Goal: Task Accomplishment & Management: Manage account settings

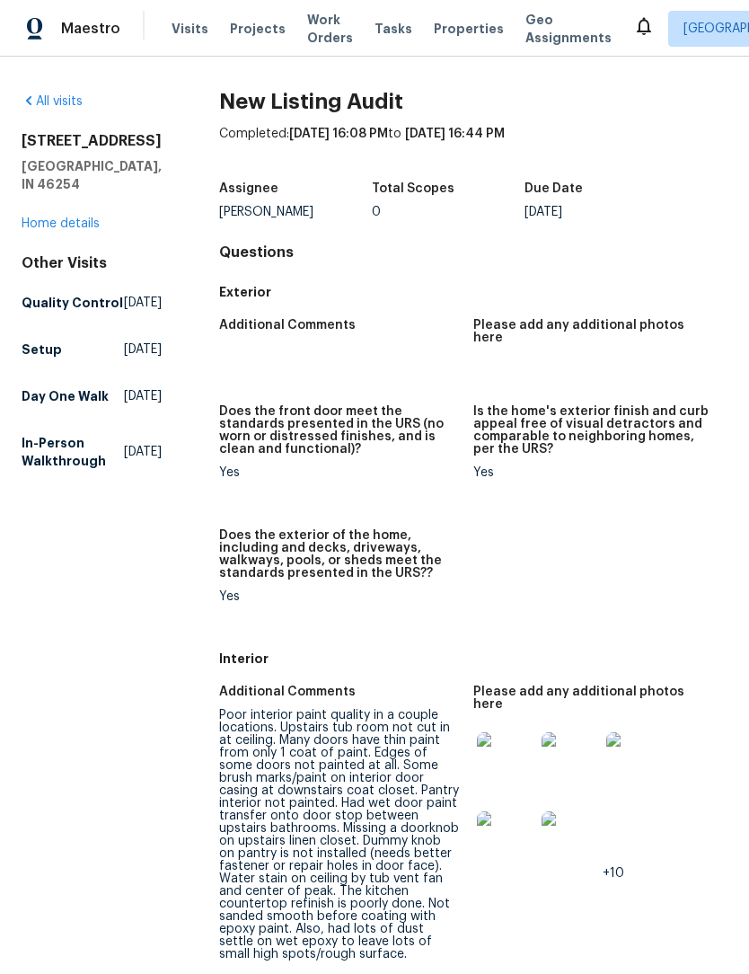
click at [182, 20] on span "Visits" at bounding box center [190, 29] width 37 height 18
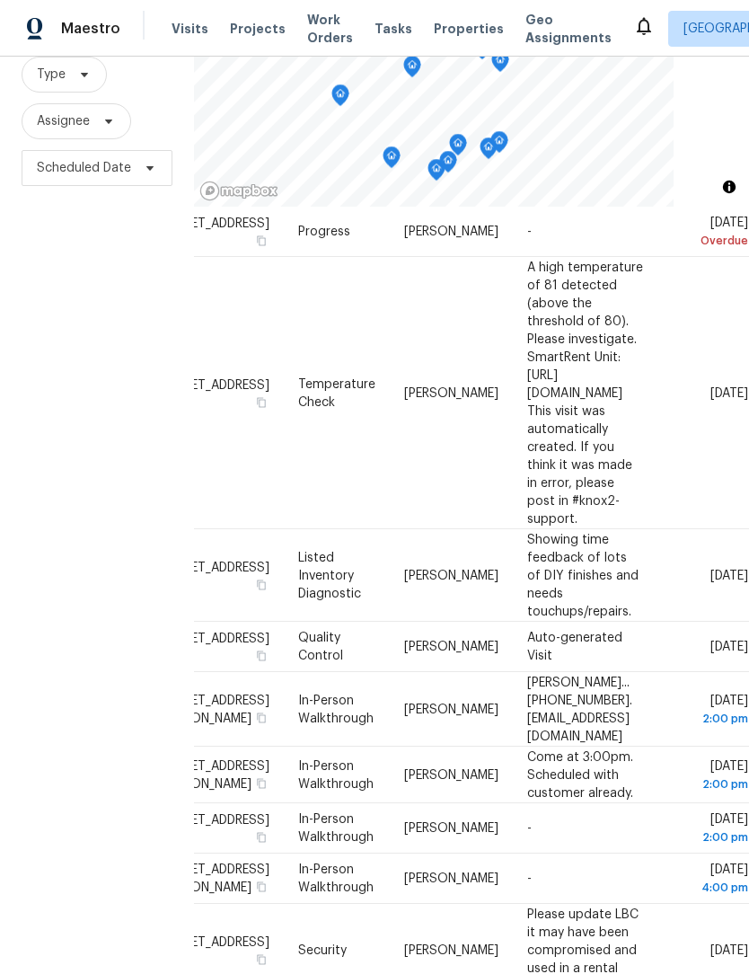
scroll to position [1102, 156]
click at [0, 0] on icon at bounding box center [0, 0] width 0 height 0
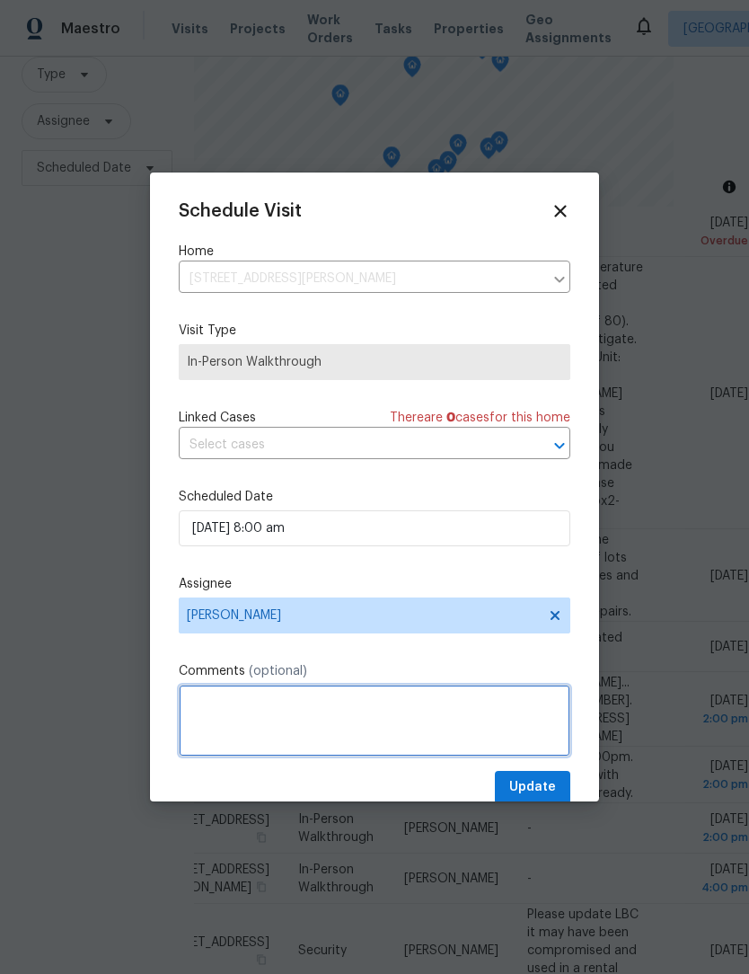
click at [316, 716] on textarea at bounding box center [375, 721] width 392 height 72
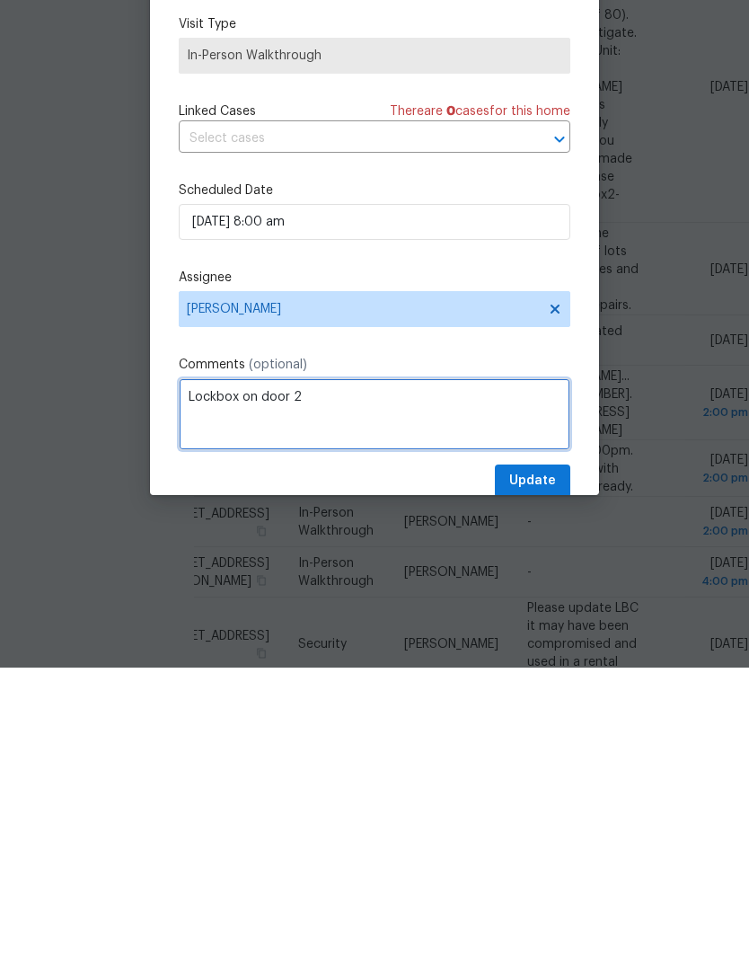
scroll to position [59, 0]
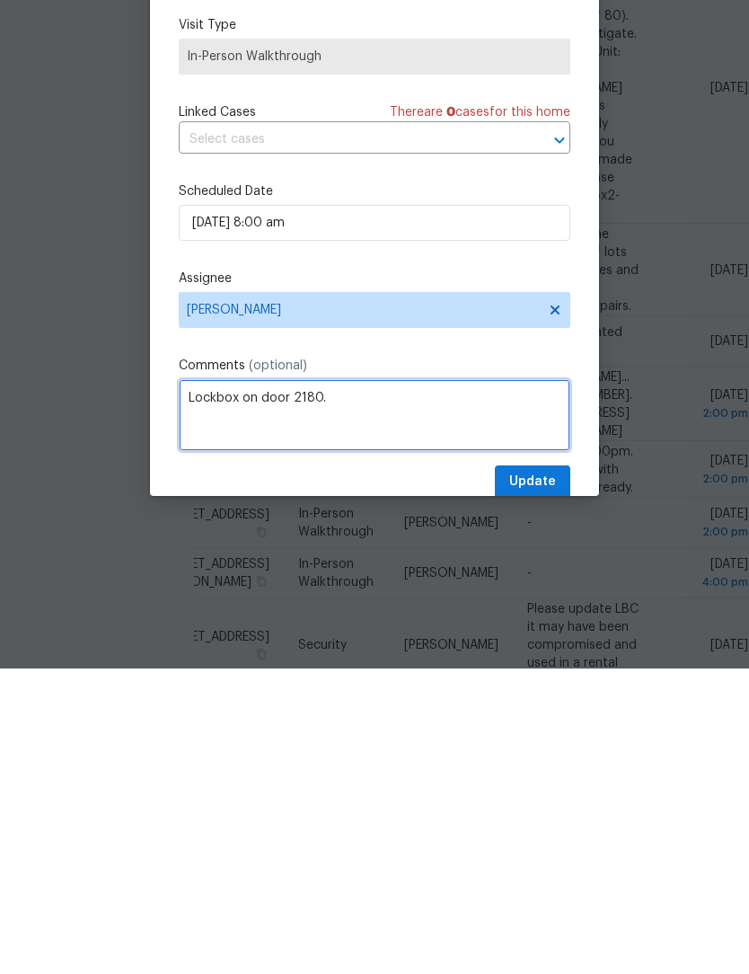
type textarea "Lockbox on door 2180."
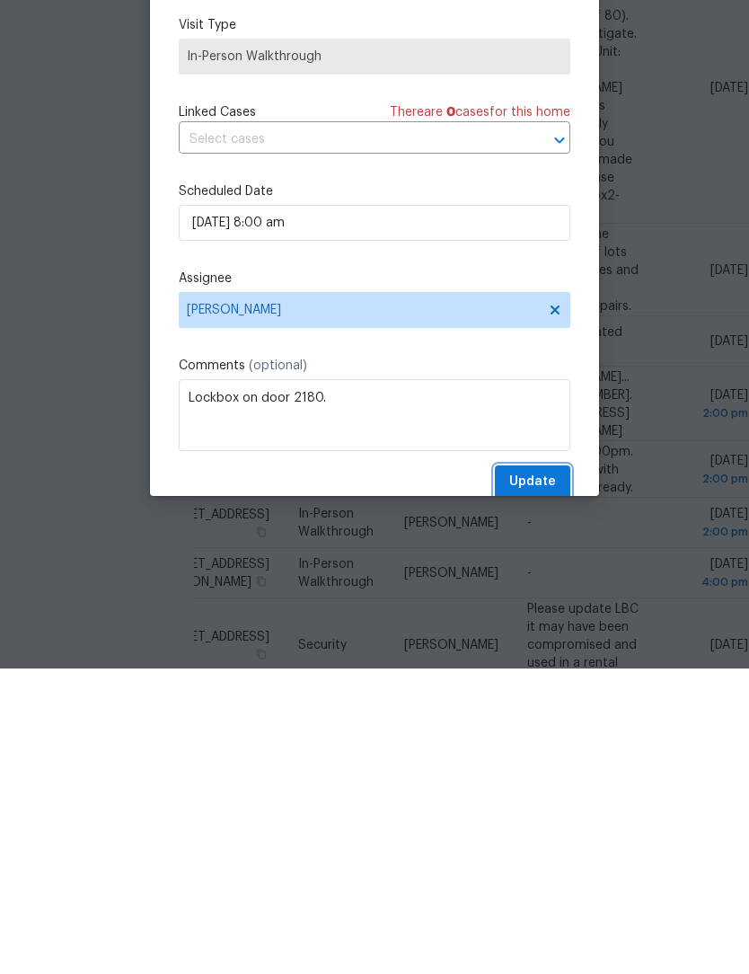
click at [547, 776] on span "Update" at bounding box center [532, 787] width 47 height 22
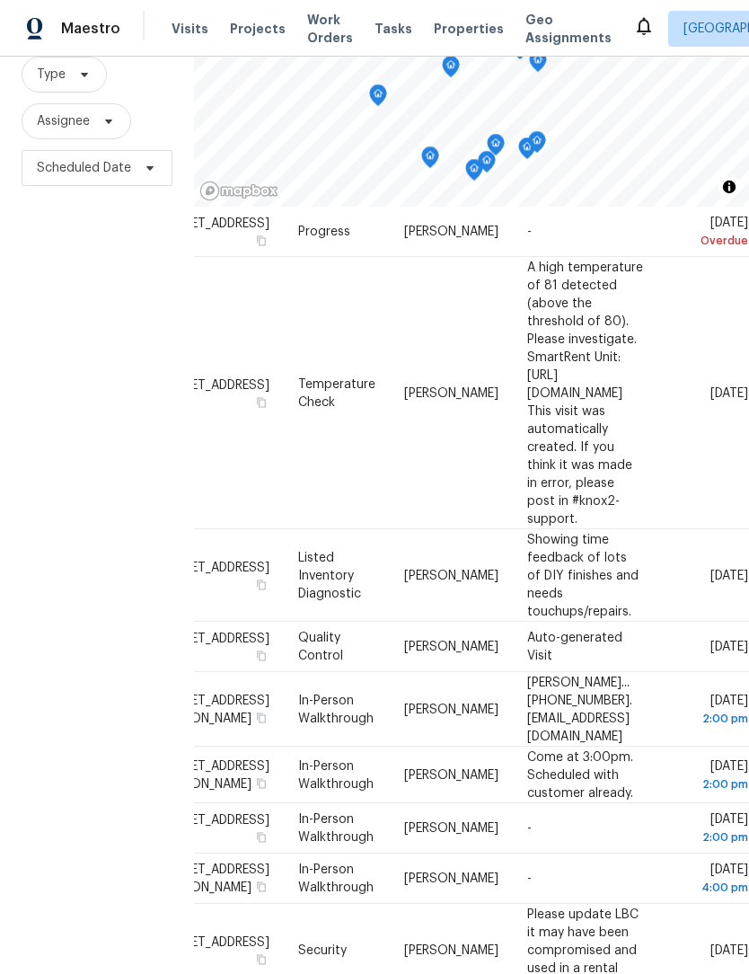
scroll to position [1102, 156]
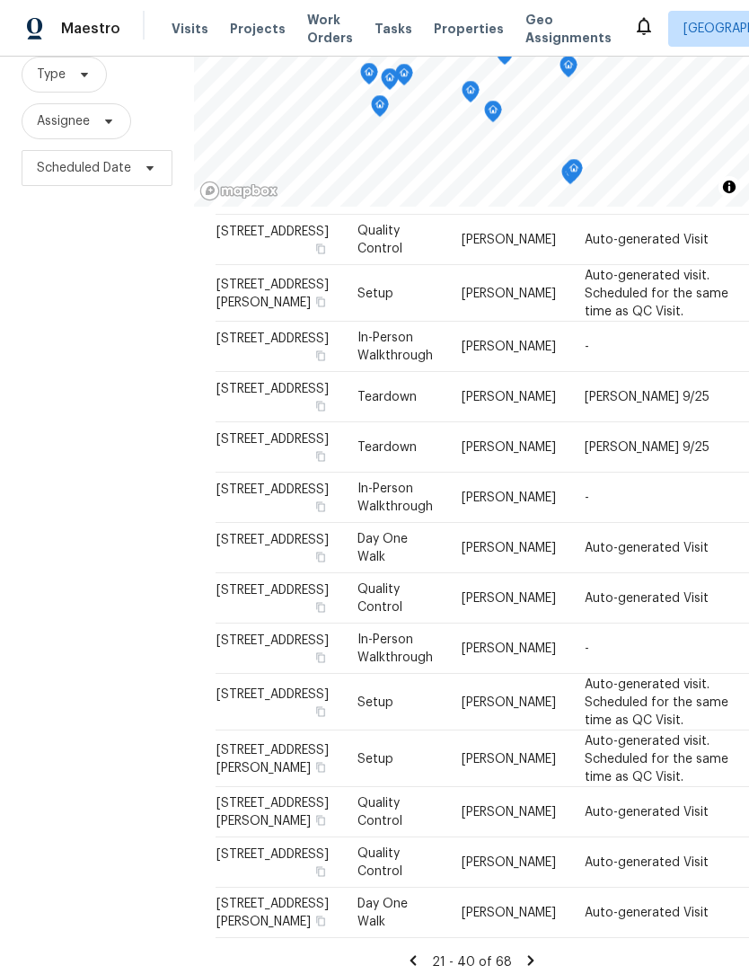
scroll to position [59, 0]
click at [416, 955] on icon at bounding box center [413, 960] width 6 height 10
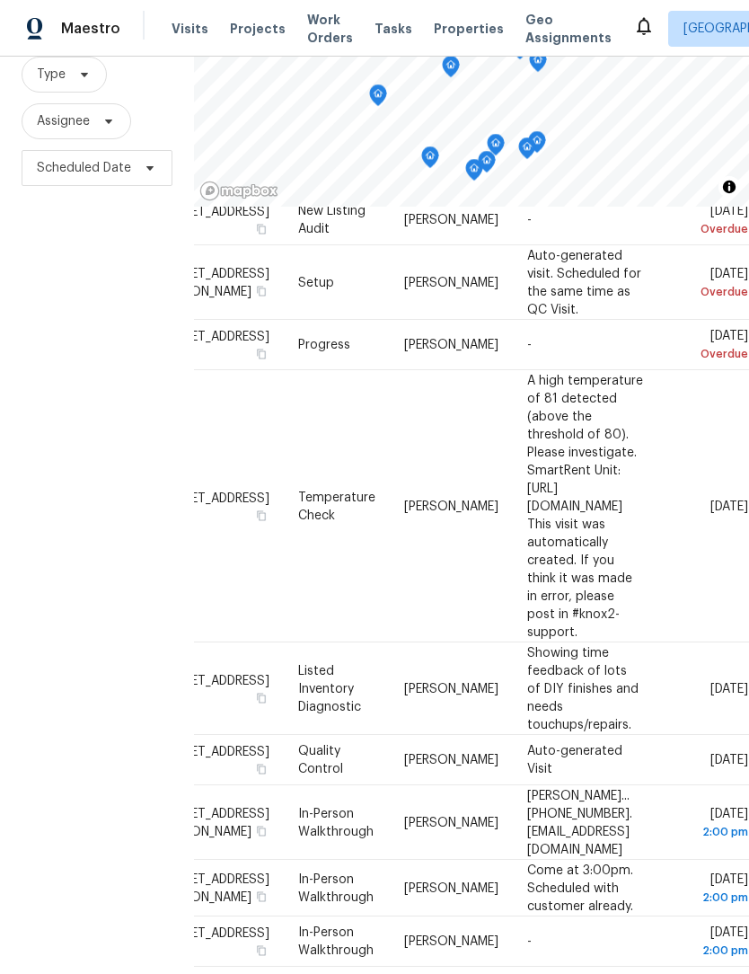
scroll to position [977, 156]
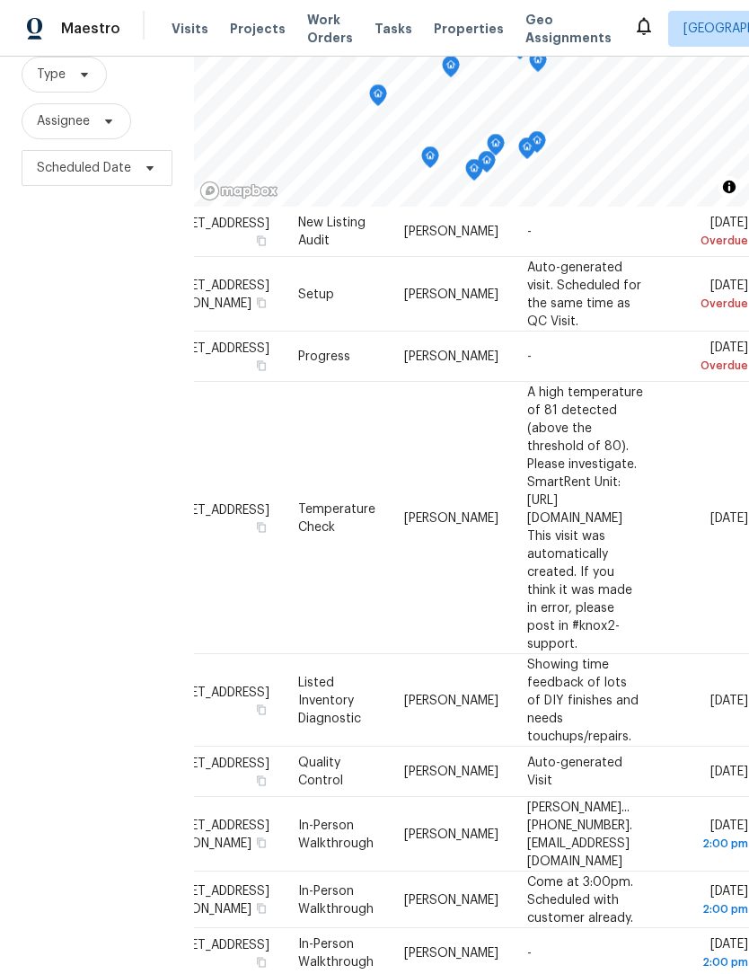
click at [0, 0] on span at bounding box center [0, 0] width 0 height 0
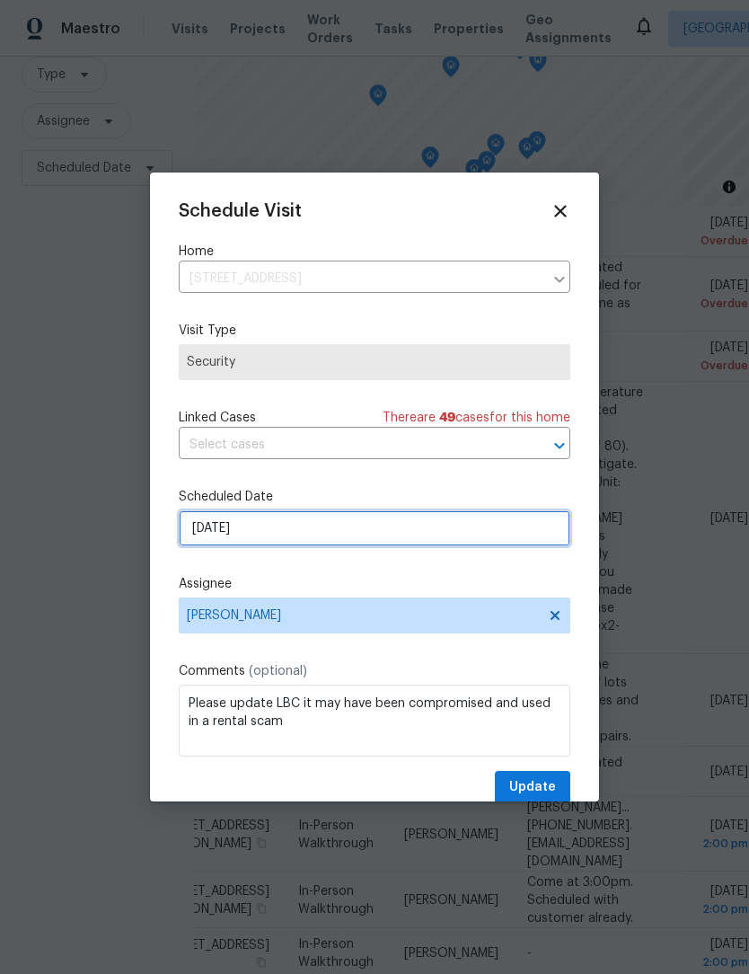
click at [300, 546] on input "[DATE]" at bounding box center [375, 528] width 392 height 36
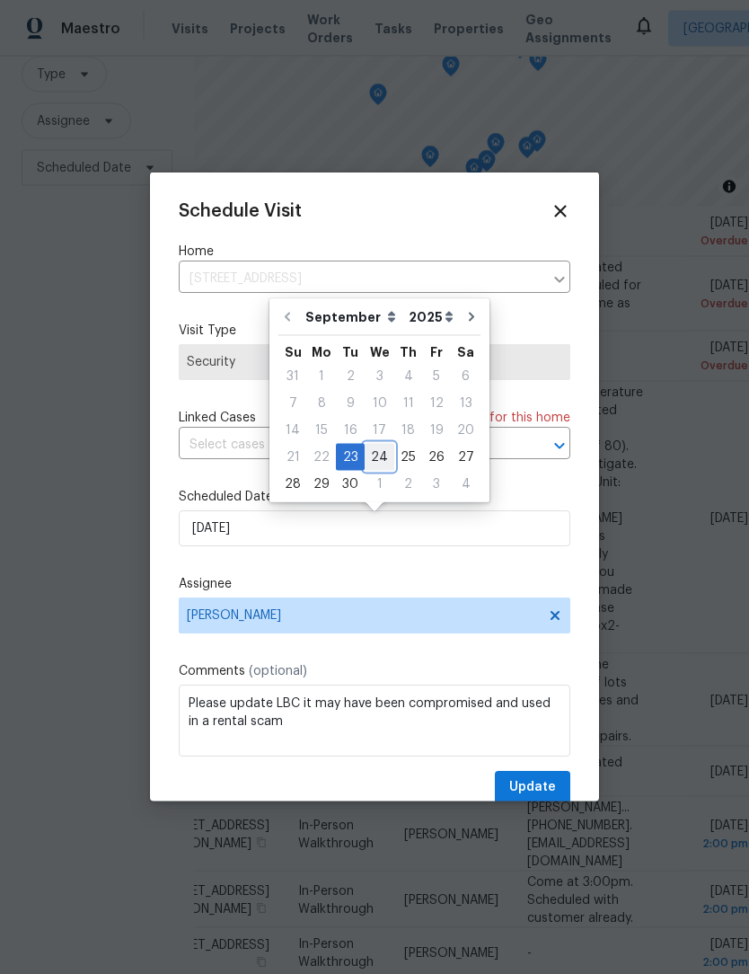
click at [380, 457] on div "24" at bounding box center [380, 457] width 30 height 25
type input "[DATE]"
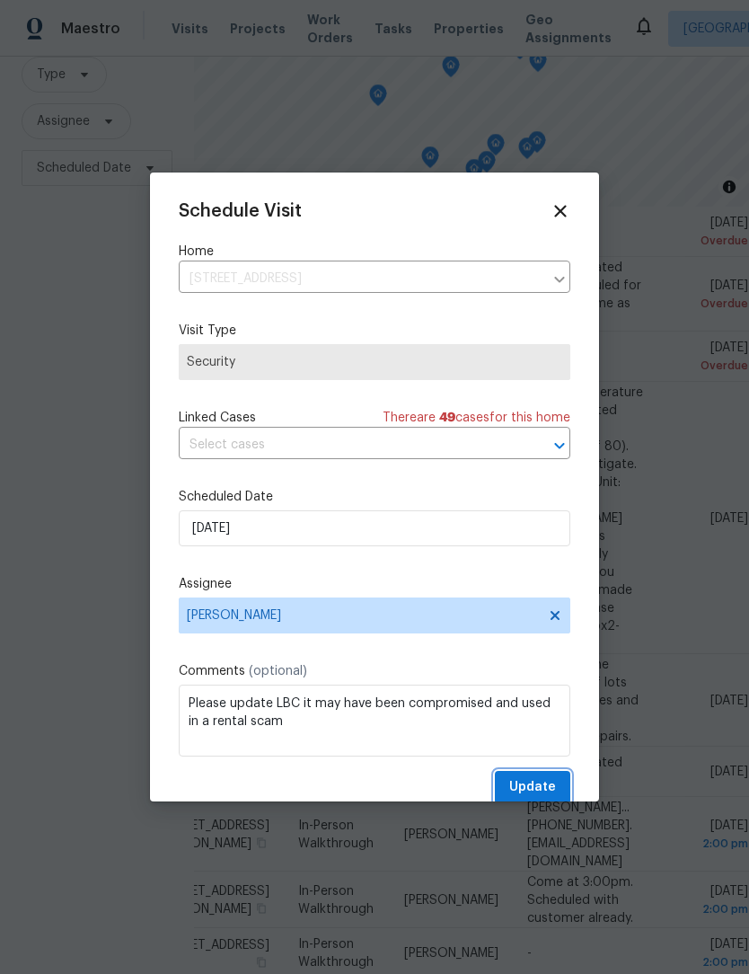
click at [557, 781] on button "Update" at bounding box center [532, 787] width 75 height 33
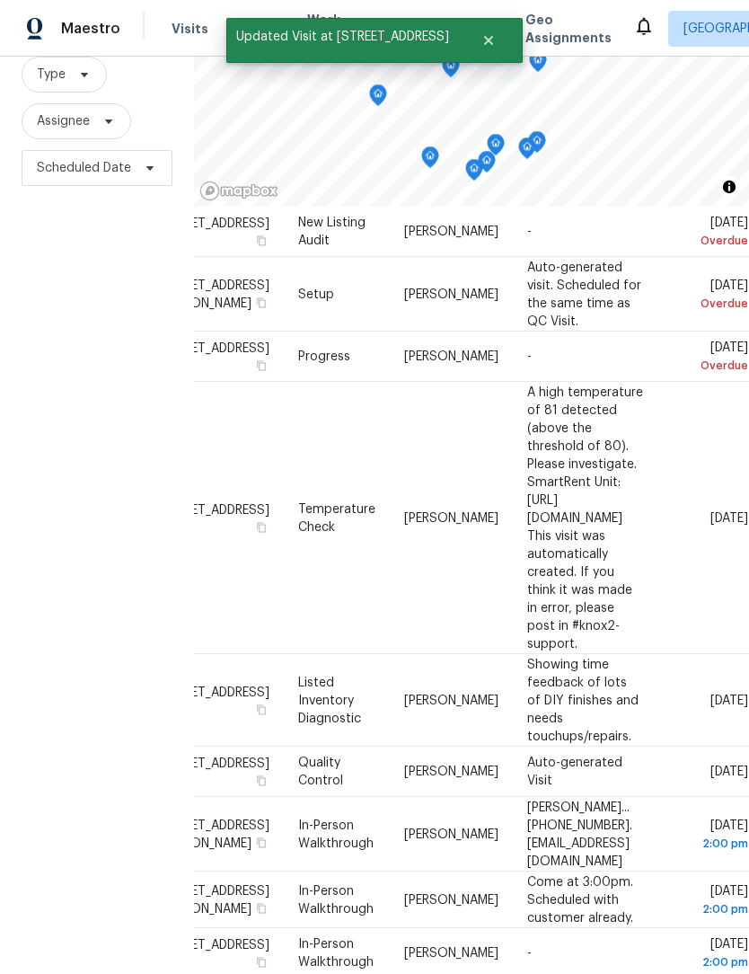
click at [122, 662] on div "Filters Reset ​ Type Assignee Scheduled Date" at bounding box center [97, 461] width 194 height 1049
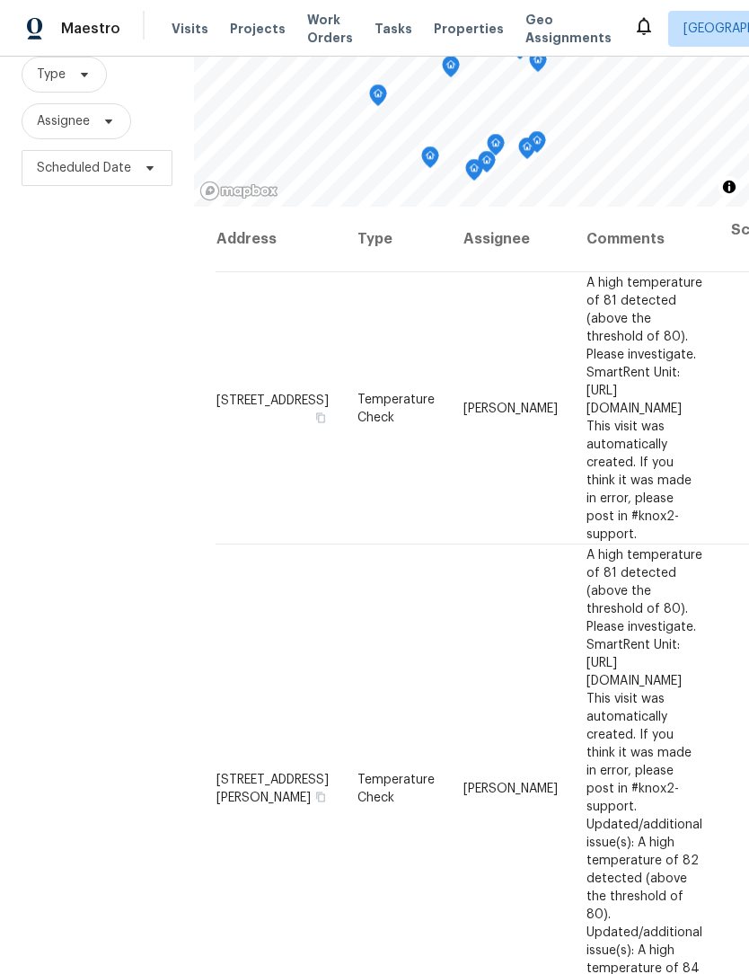
scroll to position [0, 0]
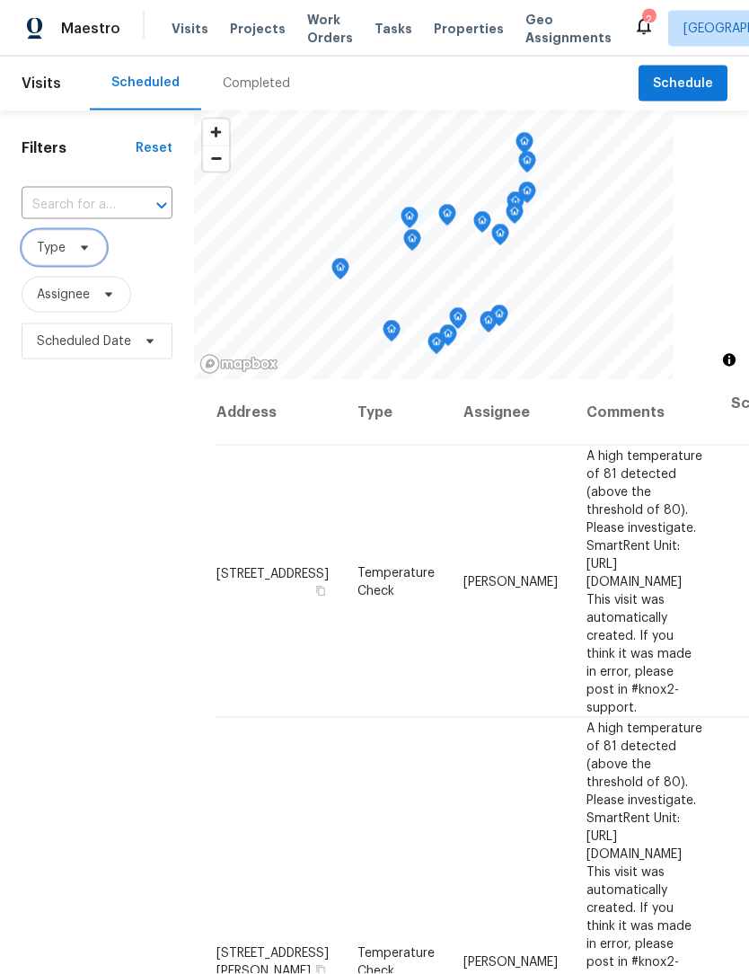
click at [91, 248] on icon at bounding box center [84, 248] width 14 height 14
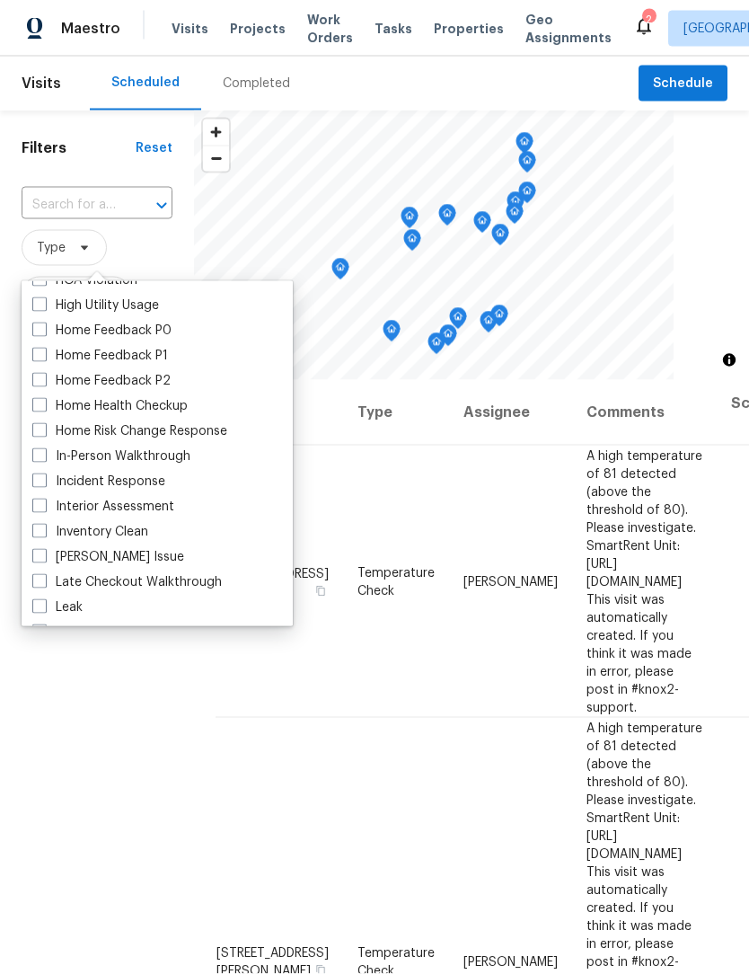
scroll to position [551, 0]
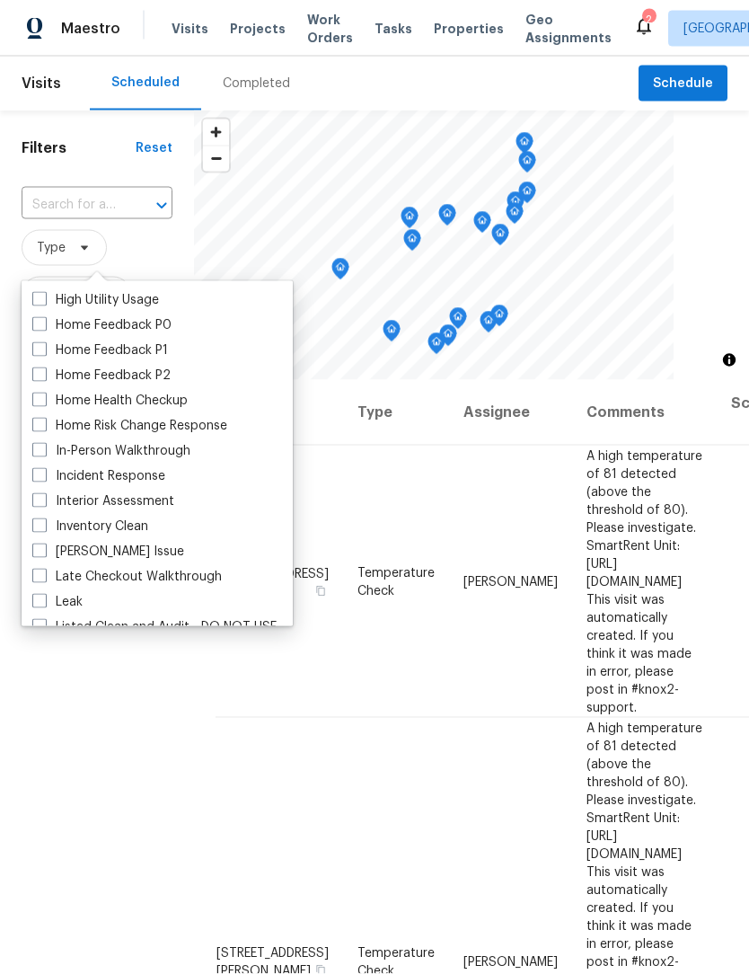
click at [144, 456] on label "In-Person Walkthrough" at bounding box center [111, 451] width 158 height 18
click at [44, 454] on input "In-Person Walkthrough" at bounding box center [38, 448] width 12 height 12
checkbox input "true"
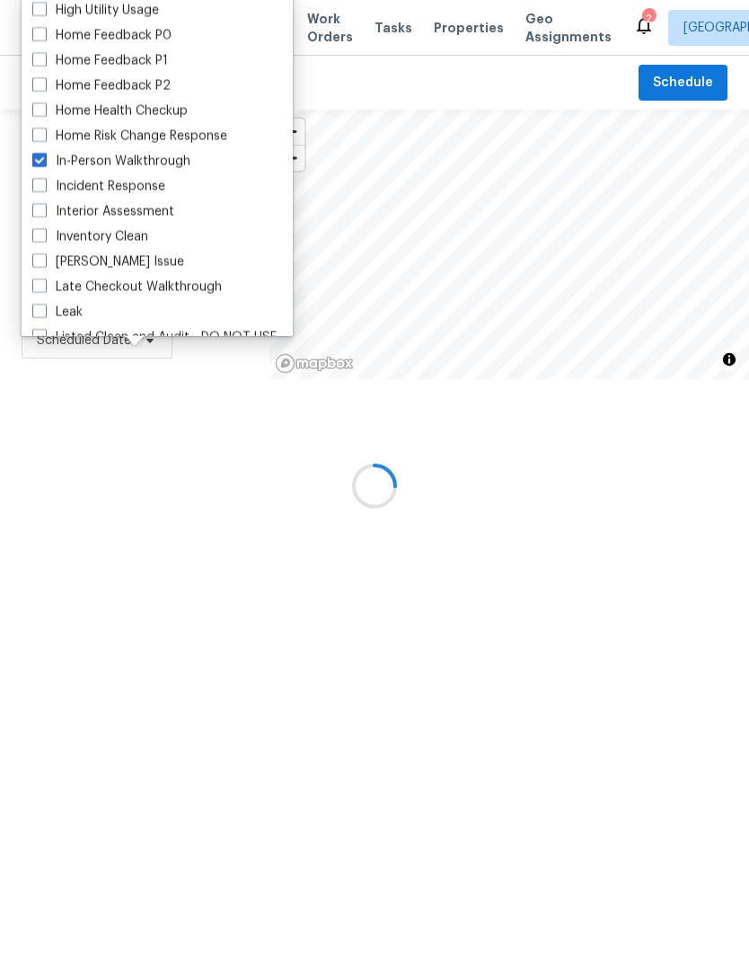
scroll to position [1, 0]
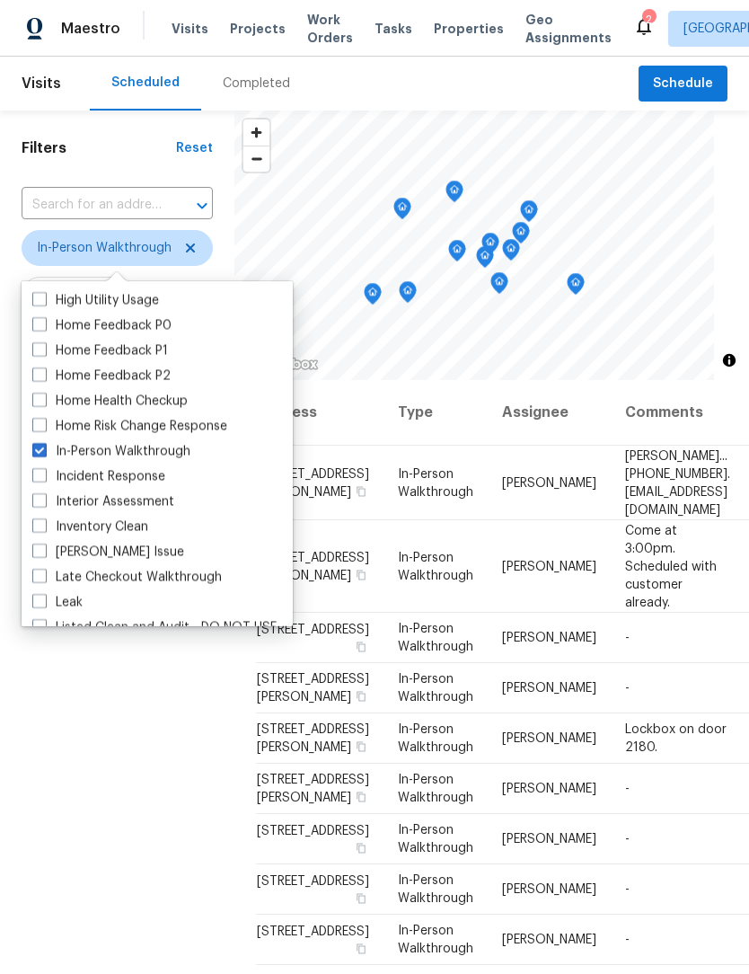
click at [105, 789] on div "Filters Reset ​ In-Person Walkthrough Assignee Scheduled Date" at bounding box center [117, 635] width 235 height 1049
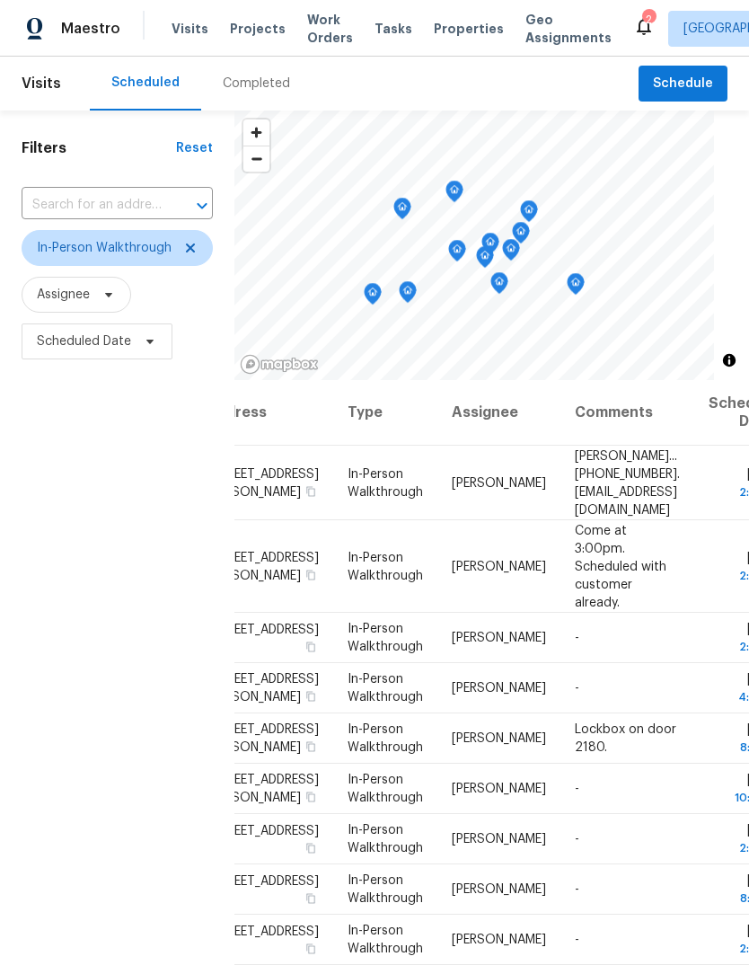
scroll to position [209, 49]
click at [0, 0] on icon at bounding box center [0, 0] width 0 height 0
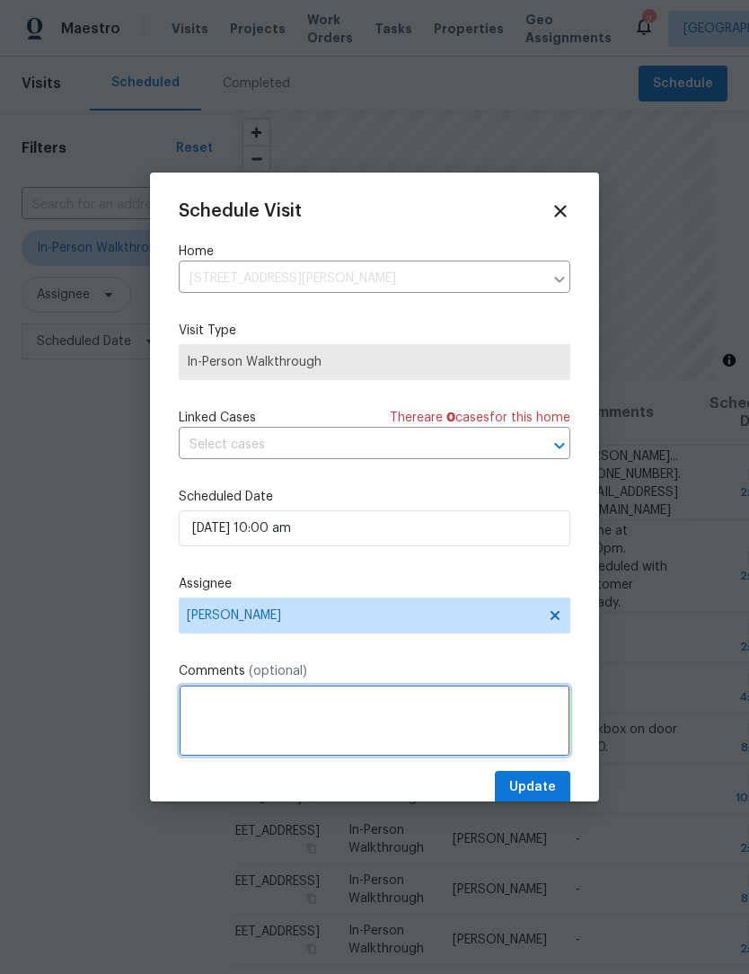
click at [349, 708] on textarea at bounding box center [375, 721] width 392 height 72
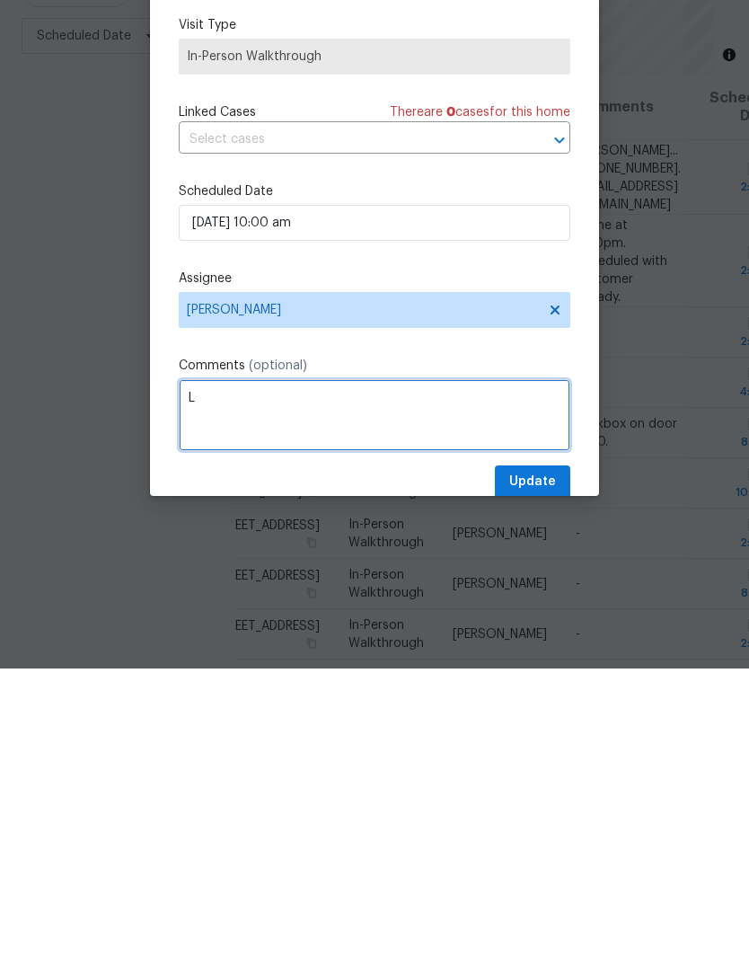
scroll to position [59, 0]
click at [386, 685] on textarea "Lockbox on front but homeowner there" at bounding box center [375, 721] width 392 height 72
click at [389, 685] on textarea "Lockbox on front but homeowner there" at bounding box center [375, 721] width 392 height 72
click at [500, 685] on textarea "Lockbox on front but homeowner will be there" at bounding box center [375, 721] width 392 height 72
type textarea "Lockbox on front but homeowner will be there."
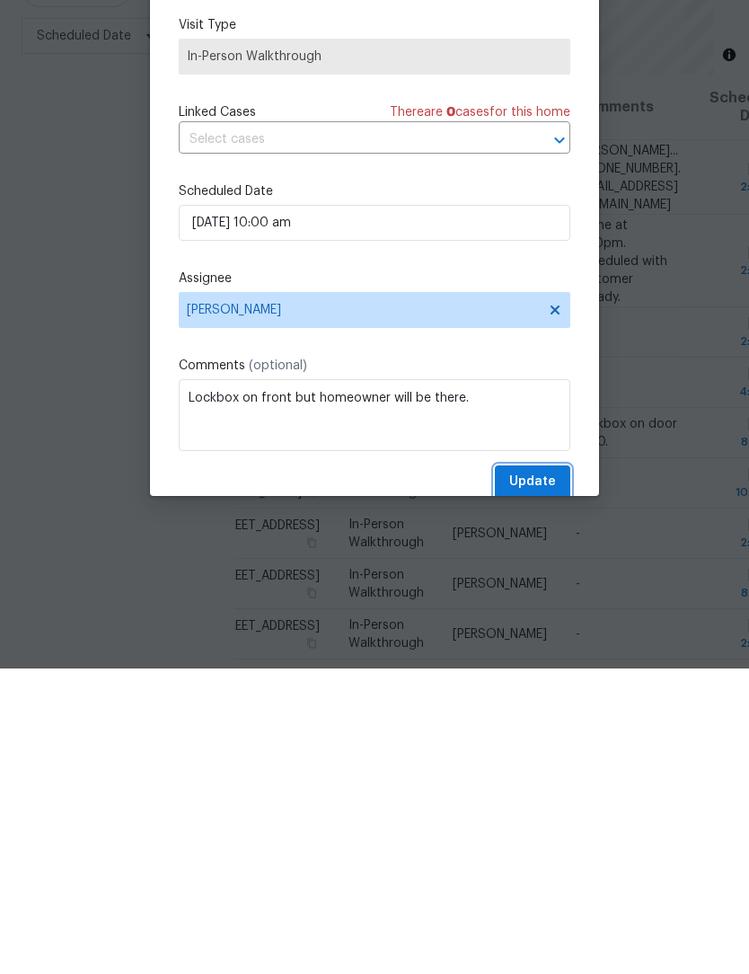
click at [543, 776] on span "Update" at bounding box center [532, 787] width 47 height 22
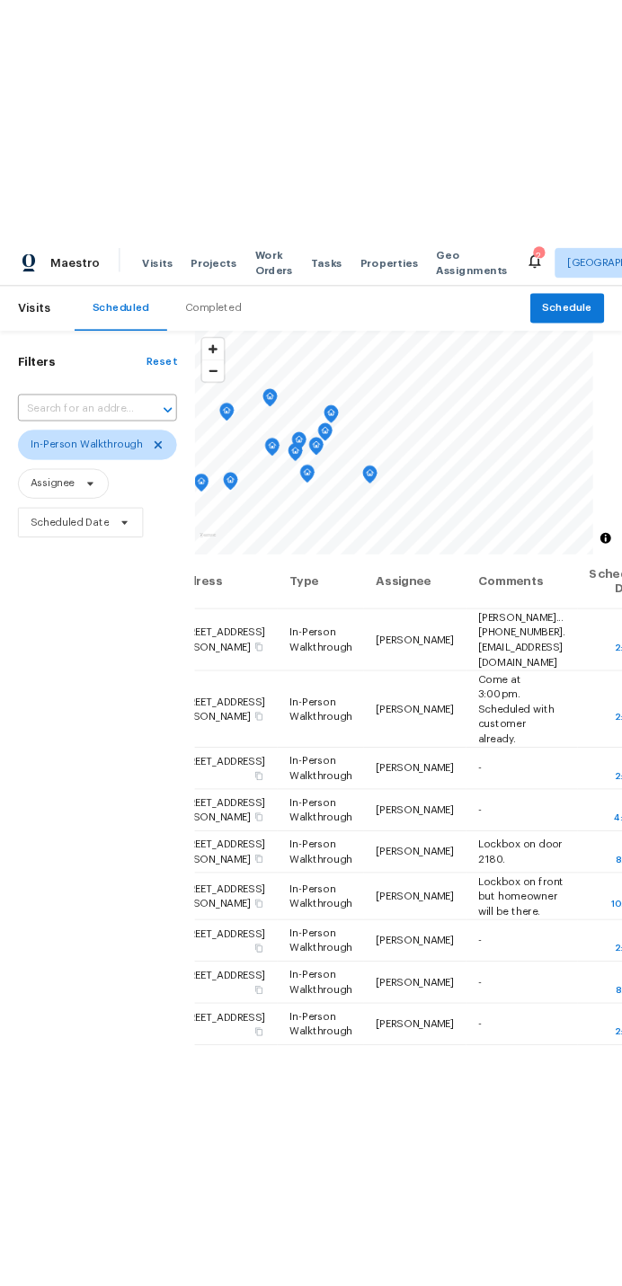
scroll to position [0, 0]
